Goal: Information Seeking & Learning: Learn about a topic

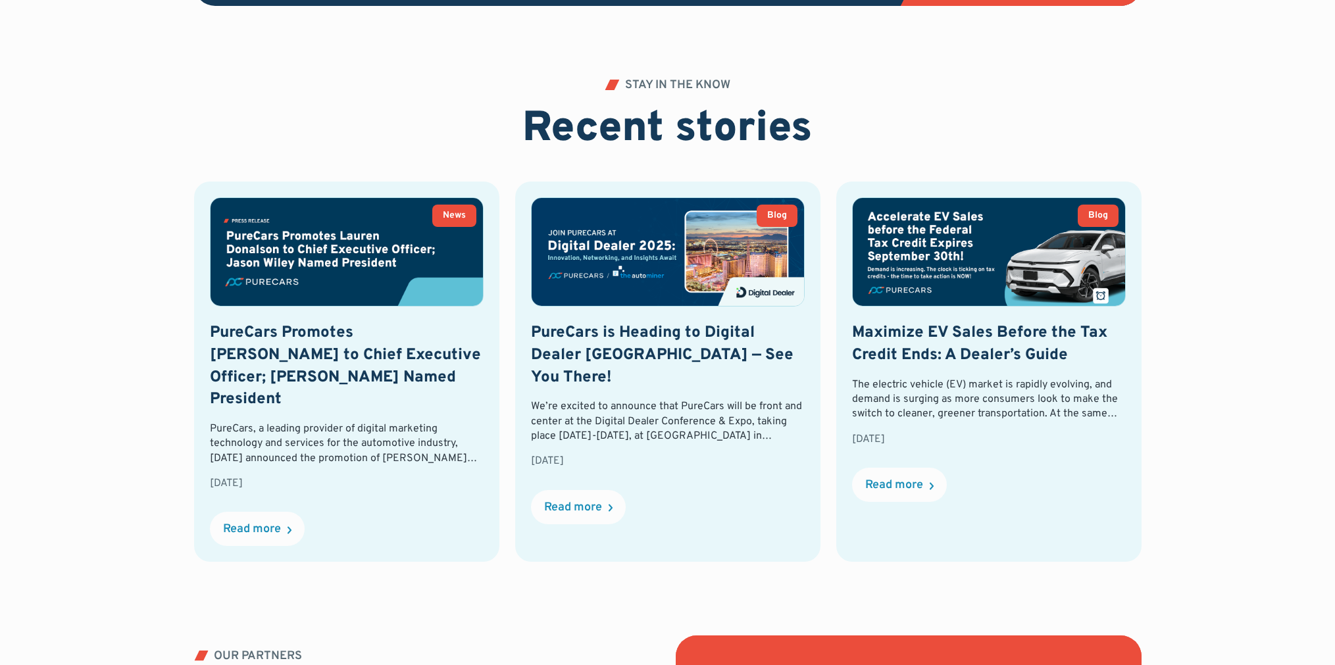
scroll to position [2979, 0]
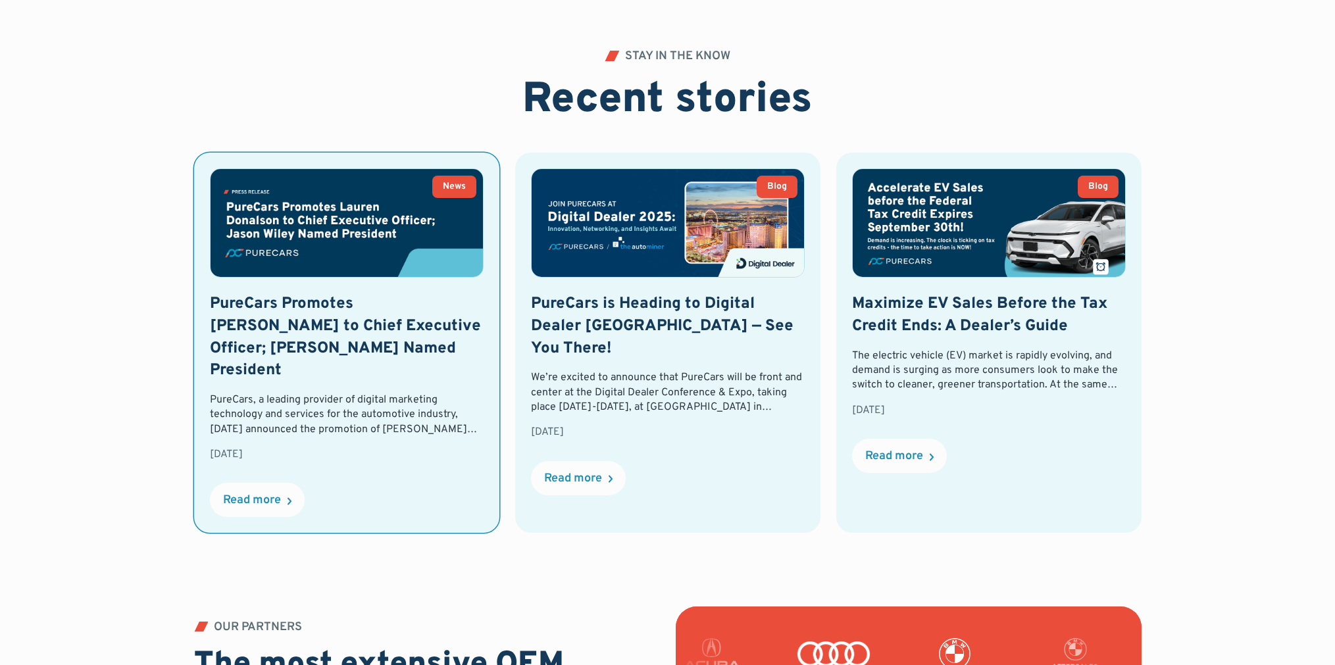
click at [365, 314] on h3 "PureCars Promotes [PERSON_NAME] to Chief Executive Officer; [PERSON_NAME] Named…" at bounding box center [347, 337] width 274 height 88
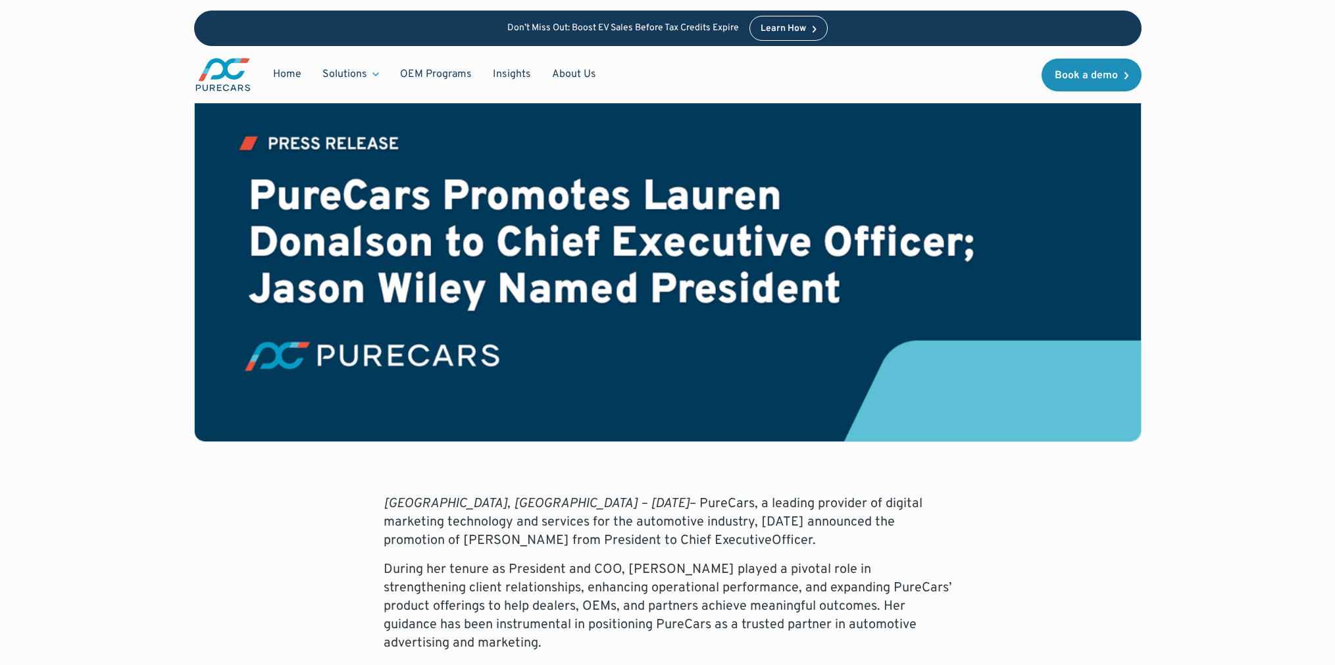
scroll to position [178, 0]
